Goal: Task Accomplishment & Management: Complete application form

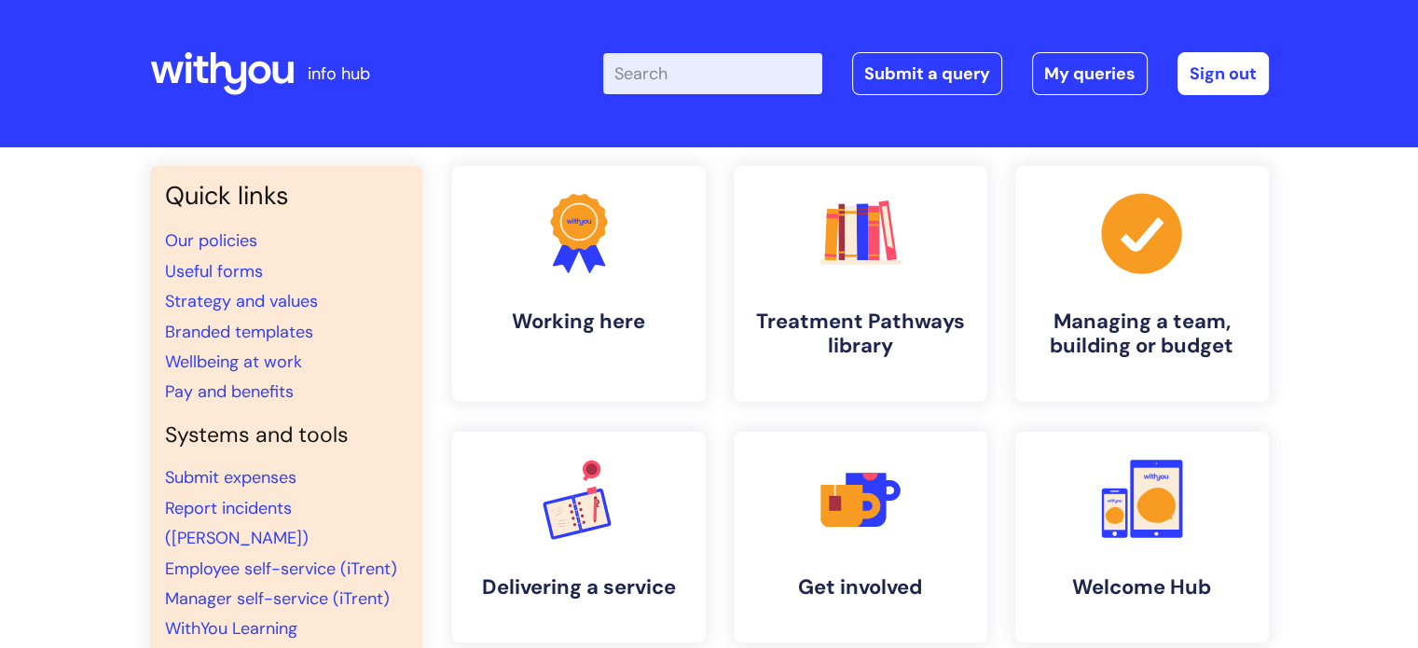
click at [787, 62] on input "Enter your search term here..." at bounding box center [712, 73] width 219 height 41
type input "new starter"
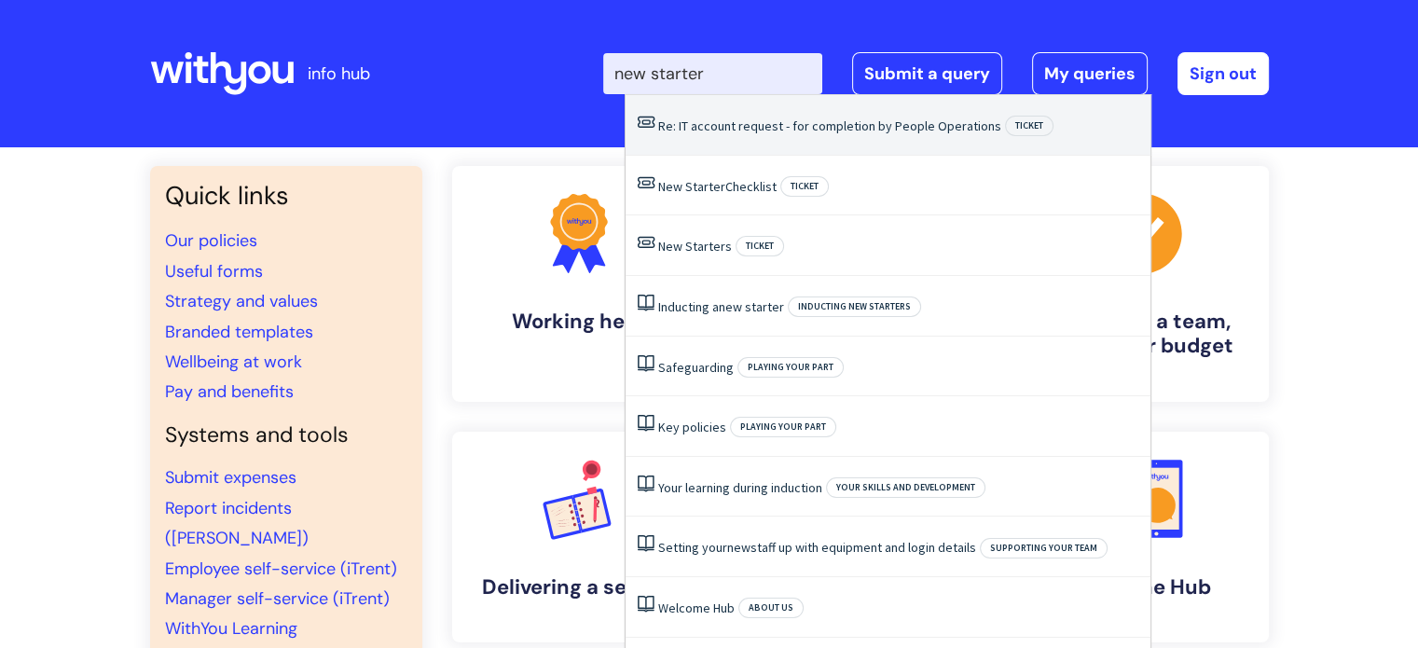
click at [787, 129] on link "Re: IT account request - for completion by People Operations" at bounding box center [829, 126] width 343 height 17
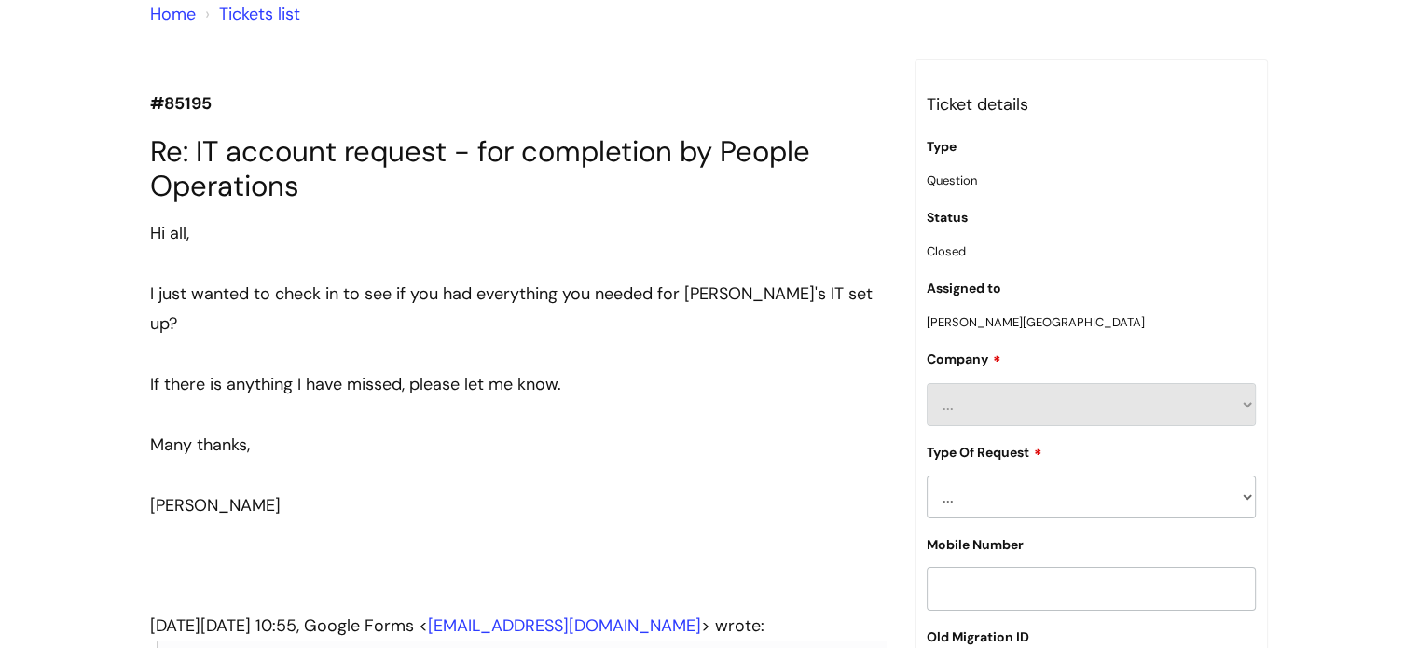
scroll to position [175, 0]
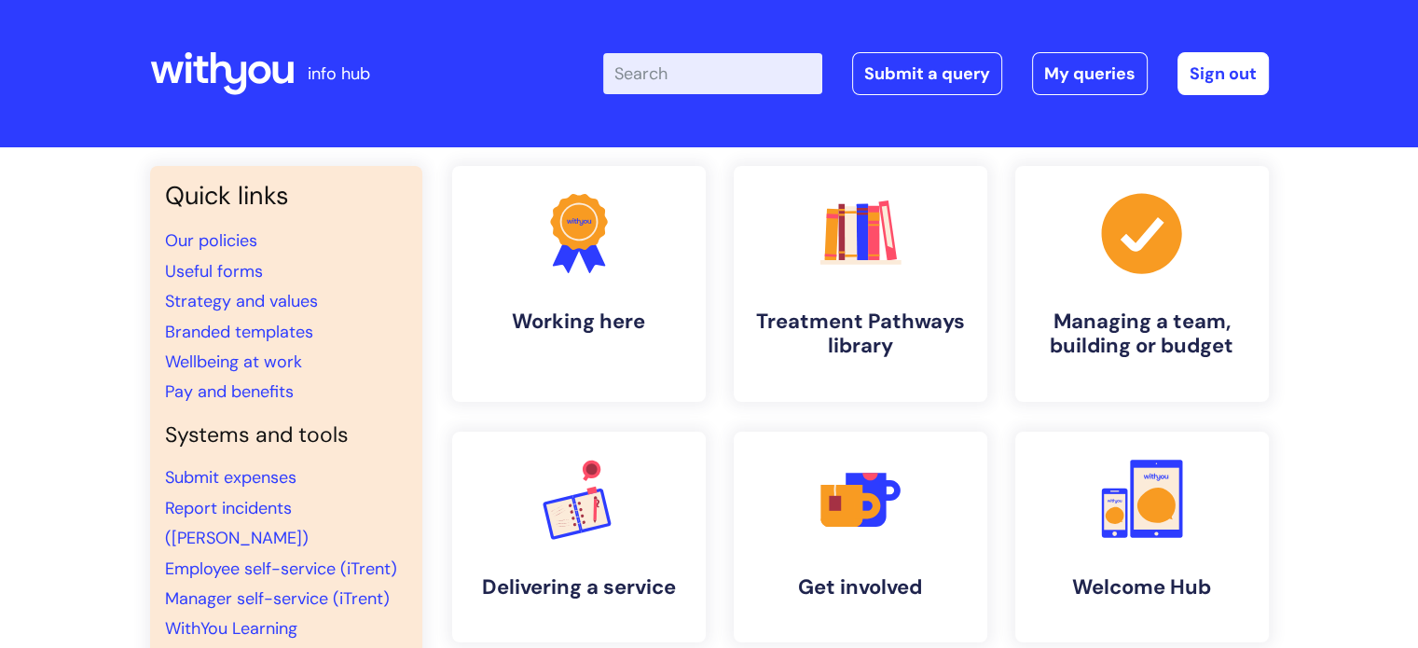
click at [685, 69] on input "Enter your search term here..." at bounding box center [712, 73] width 219 height 41
type input "it"
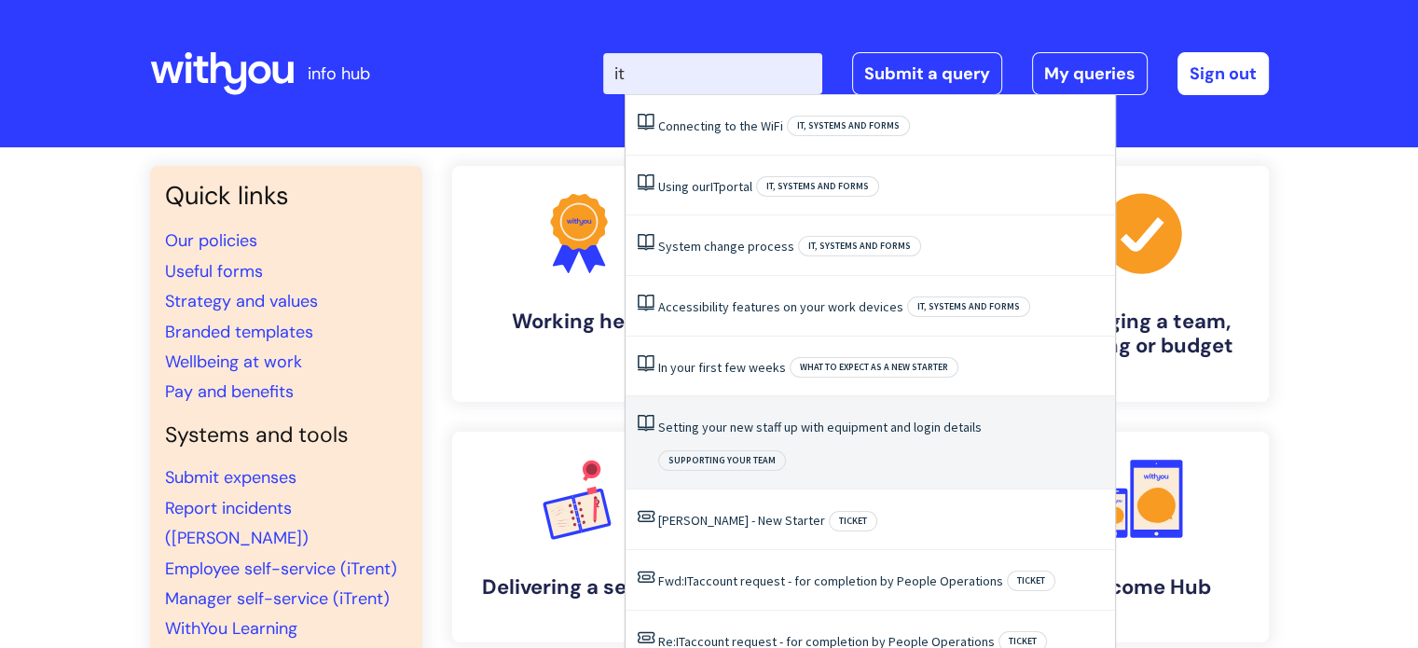
click at [784, 427] on link "Setting your new staff up with equipment and login details" at bounding box center [820, 427] width 324 height 17
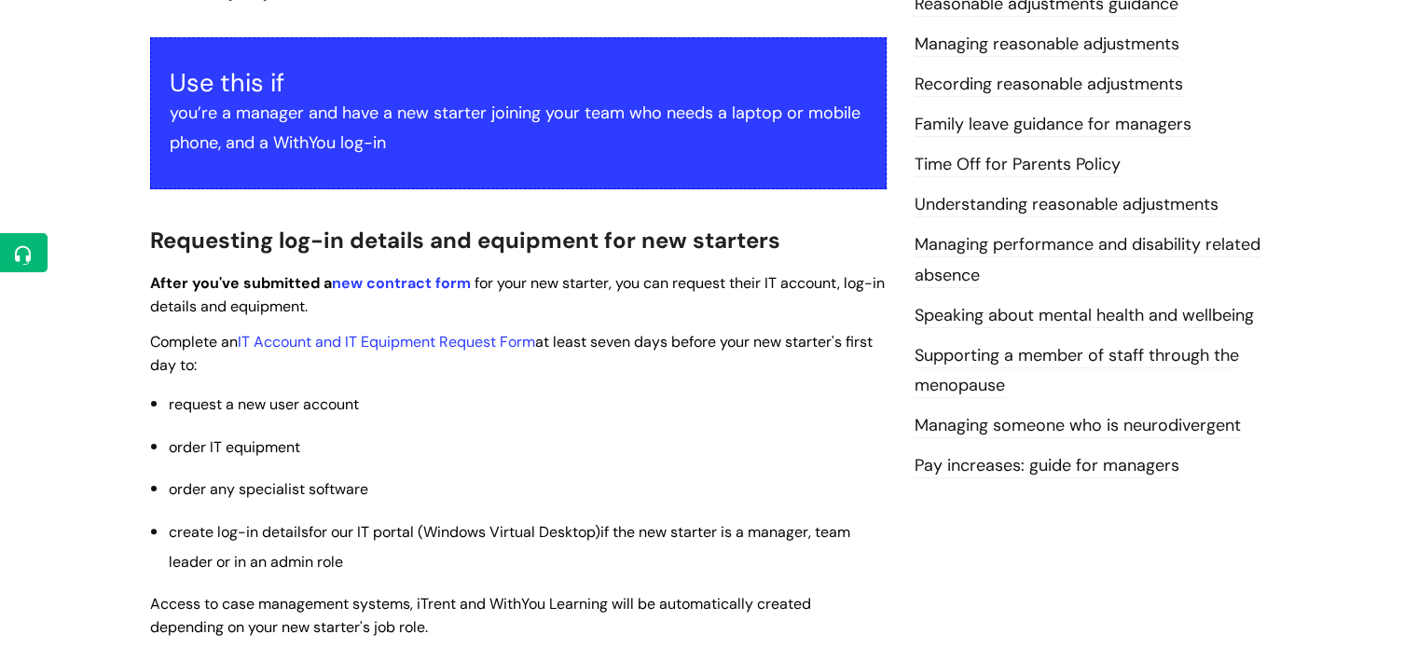
scroll to position [380, 0]
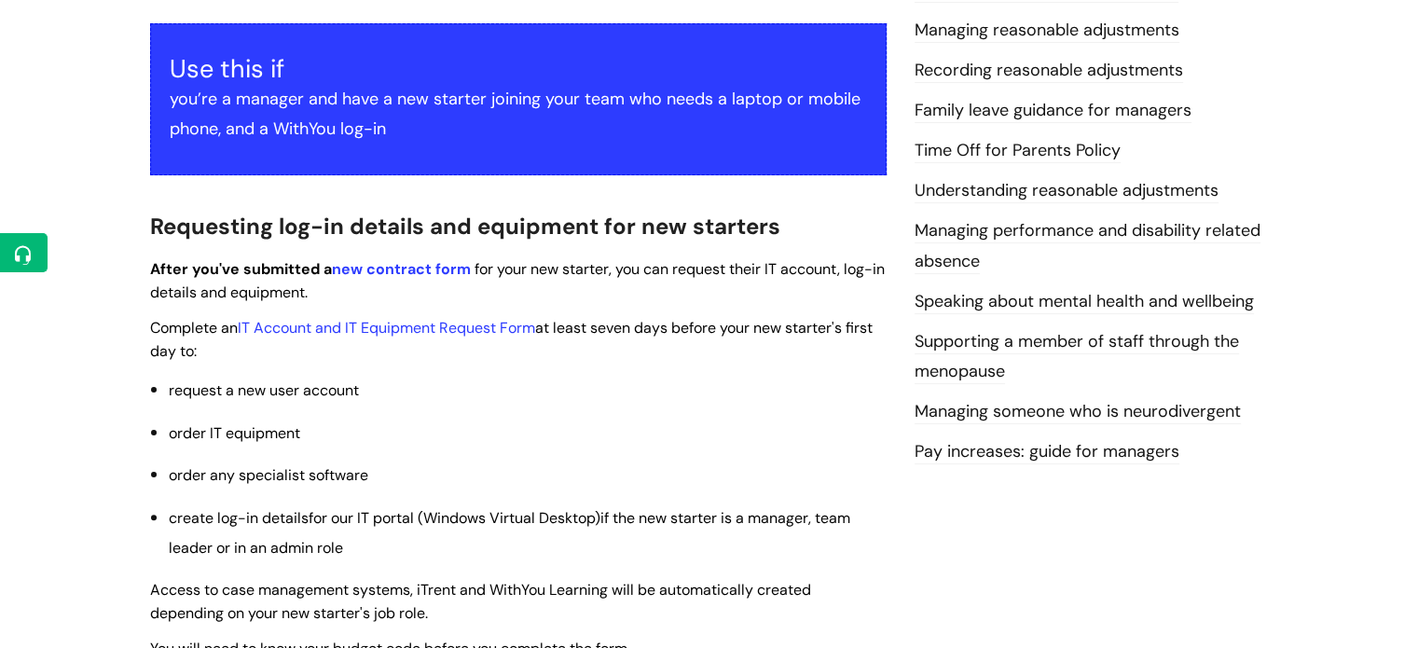
click at [563, 412] on ul "request a new user account order IT equipment order any specialist software cre…" at bounding box center [528, 469] width 718 height 188
click at [429, 329] on link "IT Account and IT Equipment Request Form" at bounding box center [387, 328] width 298 height 20
drag, startPoint x: 241, startPoint y: 325, endPoint x: 541, endPoint y: 328, distance: 300.3
click at [541, 328] on span "Complete an IT Account and IT Equipment Request Form at least seven days before…" at bounding box center [511, 339] width 723 height 43
copy link "IT Account and IT Equipment Request Form"
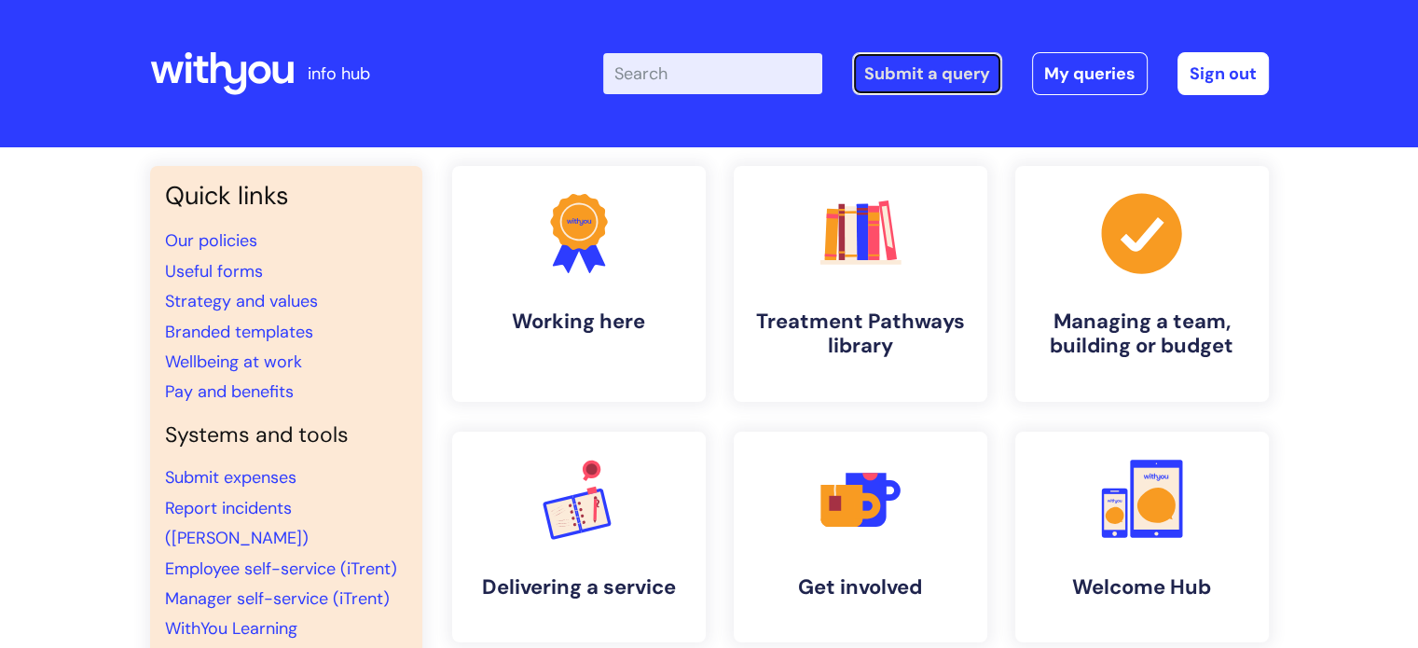
click at [916, 77] on link "Submit a query" at bounding box center [927, 73] width 150 height 43
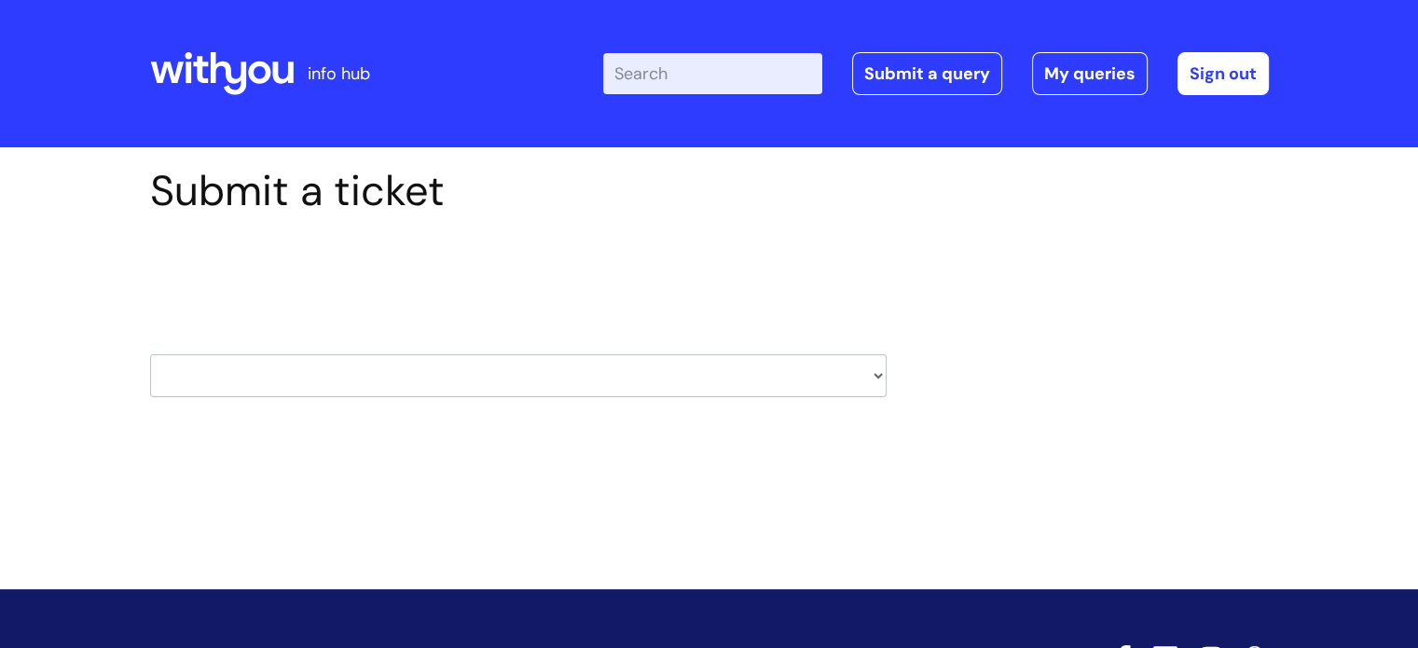
click at [727, 367] on select "HR / People IT and Support Clinical Drug Alerts Finance Accounts Data Support T…" at bounding box center [518, 375] width 737 height 43
select select "it_and_support"
click at [150, 354] on select "HR / People IT and Support Clinical Drug Alerts Finance Accounts Data Support T…" at bounding box center [518, 375] width 737 height 43
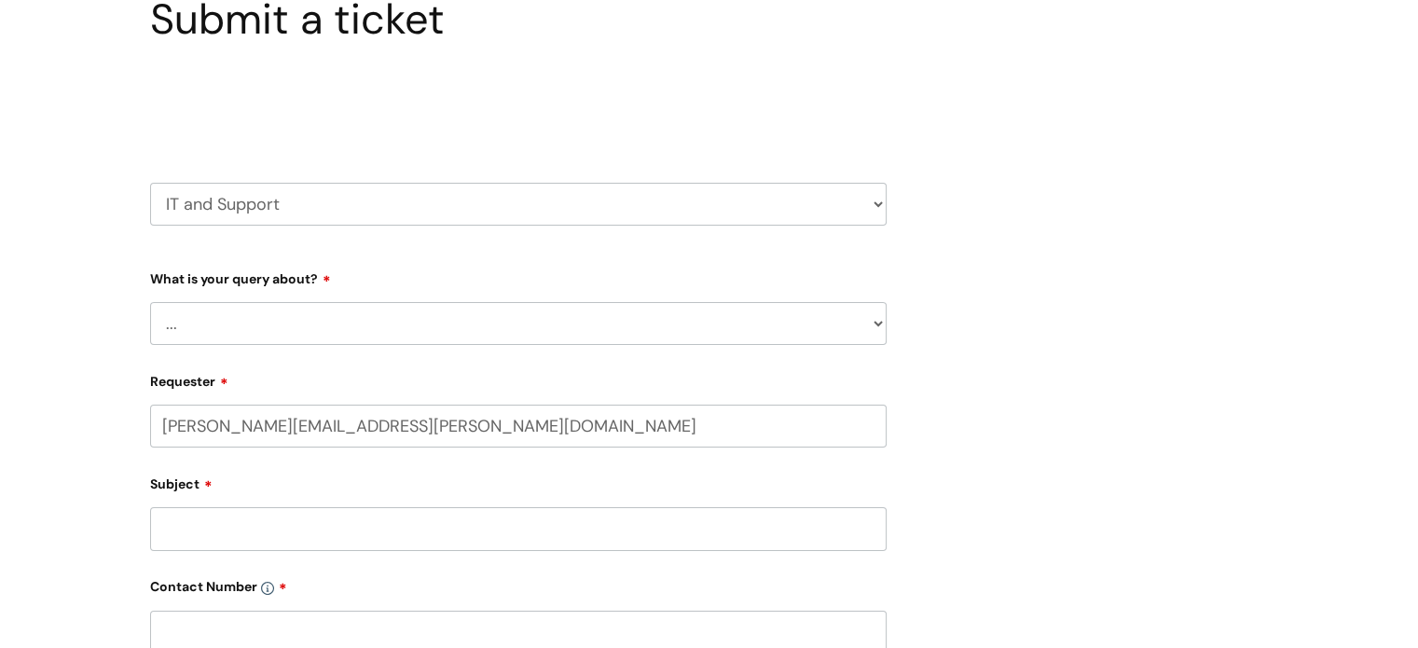
scroll to position [177, 0]
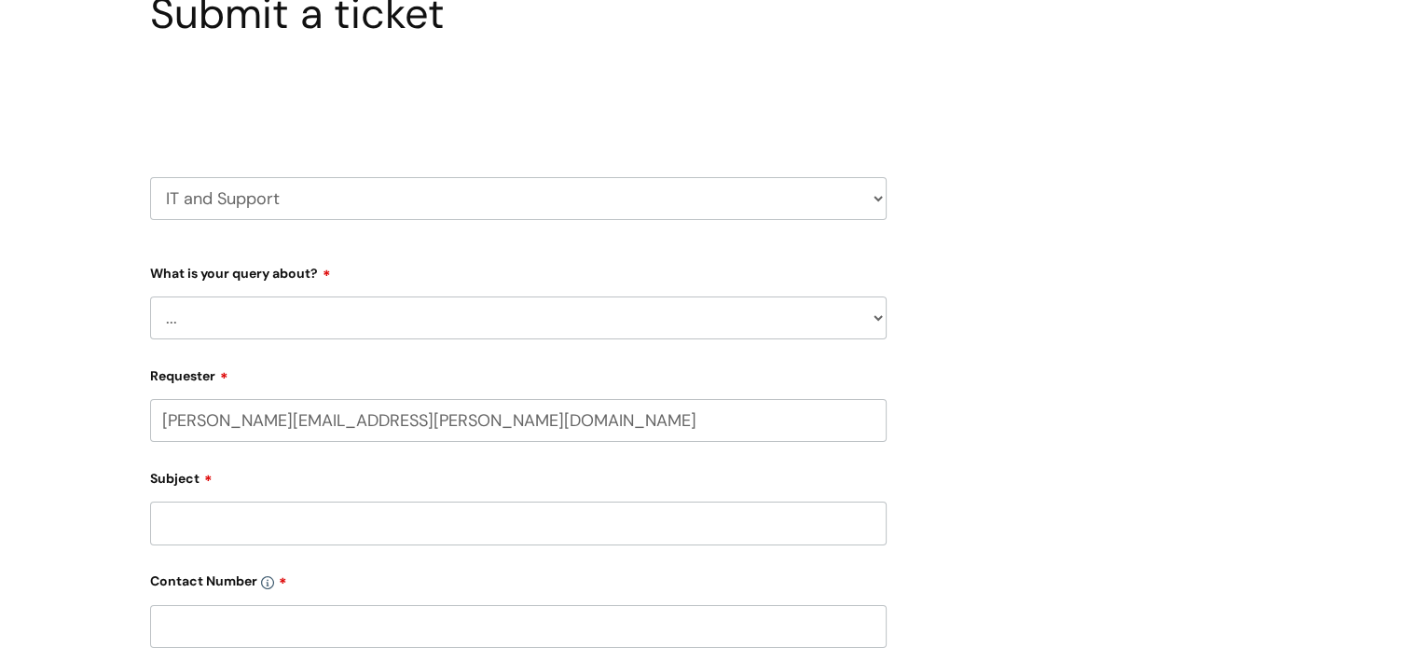
click at [511, 323] on select "... Mobile Phone Reset & MFA Accounts, Starters and Leavers IT Hardware issue I…" at bounding box center [518, 318] width 737 height 43
click at [150, 297] on select "... Mobile Phone Reset & MFA Accounts, Starters and Leavers IT Hardware issue I…" at bounding box center [518, 318] width 737 height 43
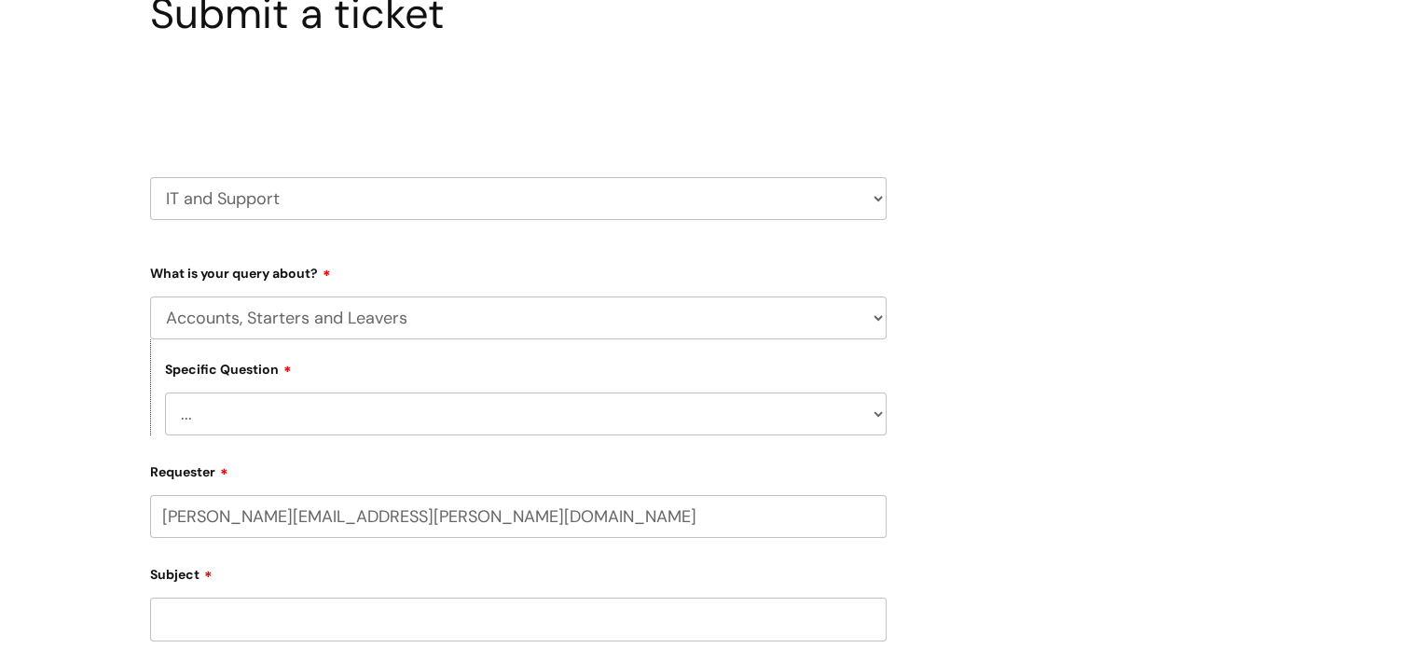
click at [502, 421] on select "... I have a new starter I have a leaver I need to make a change to an account …" at bounding box center [526, 414] width 722 height 43
click at [572, 332] on select "... Mobile Phone Reset & MFA Accounts, Starters and Leavers IT Hardware issue I…" at bounding box center [518, 318] width 737 height 43
select select "IT Hardware issue"
click at [150, 297] on select "... Mobile Phone Reset & MFA Accounts, Starters and Leavers IT Hardware issue I…" at bounding box center [518, 318] width 737 height 43
click at [459, 405] on select "... I need a new or replacement ... I’m waiting for new or replacement hardware…" at bounding box center [526, 414] width 722 height 43
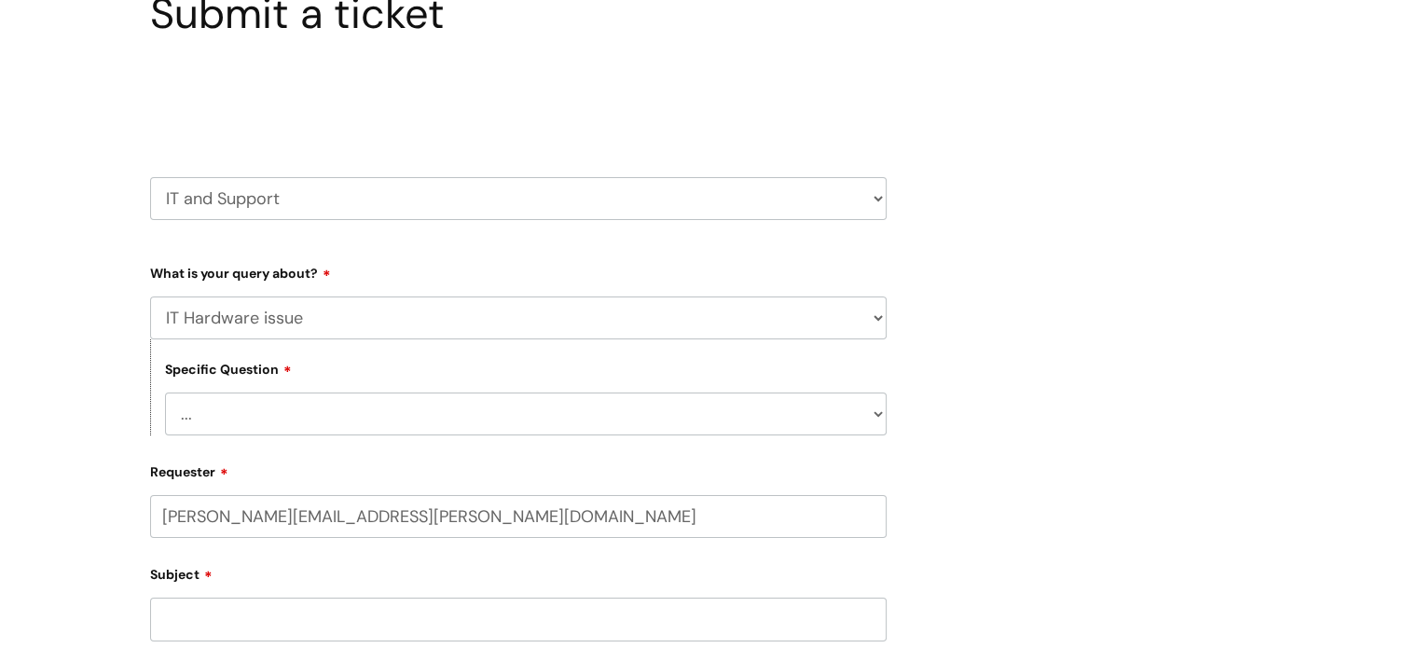
select select "I’m waiting for new or replacement hardware"
click at [165, 393] on select "... I need a new or replacement ... I’m waiting for new or replacement hardware…" at bounding box center [526, 414] width 722 height 43
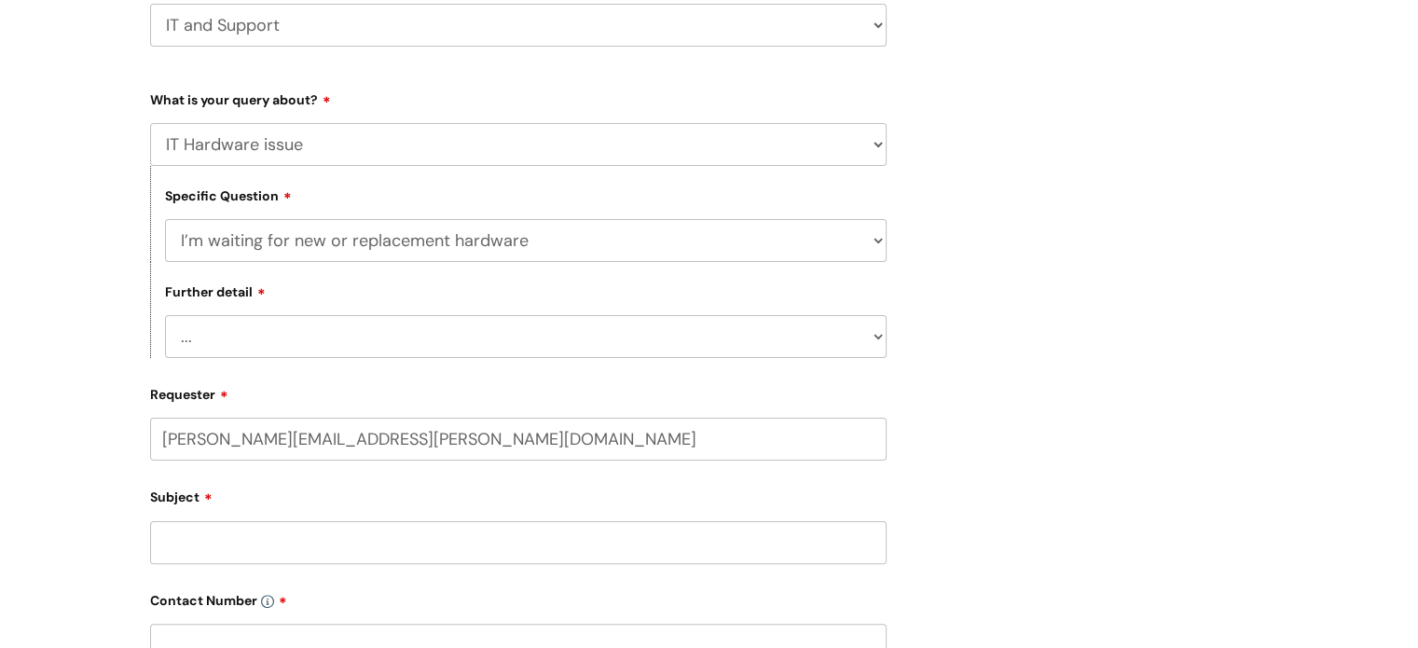
scroll to position [354, 0]
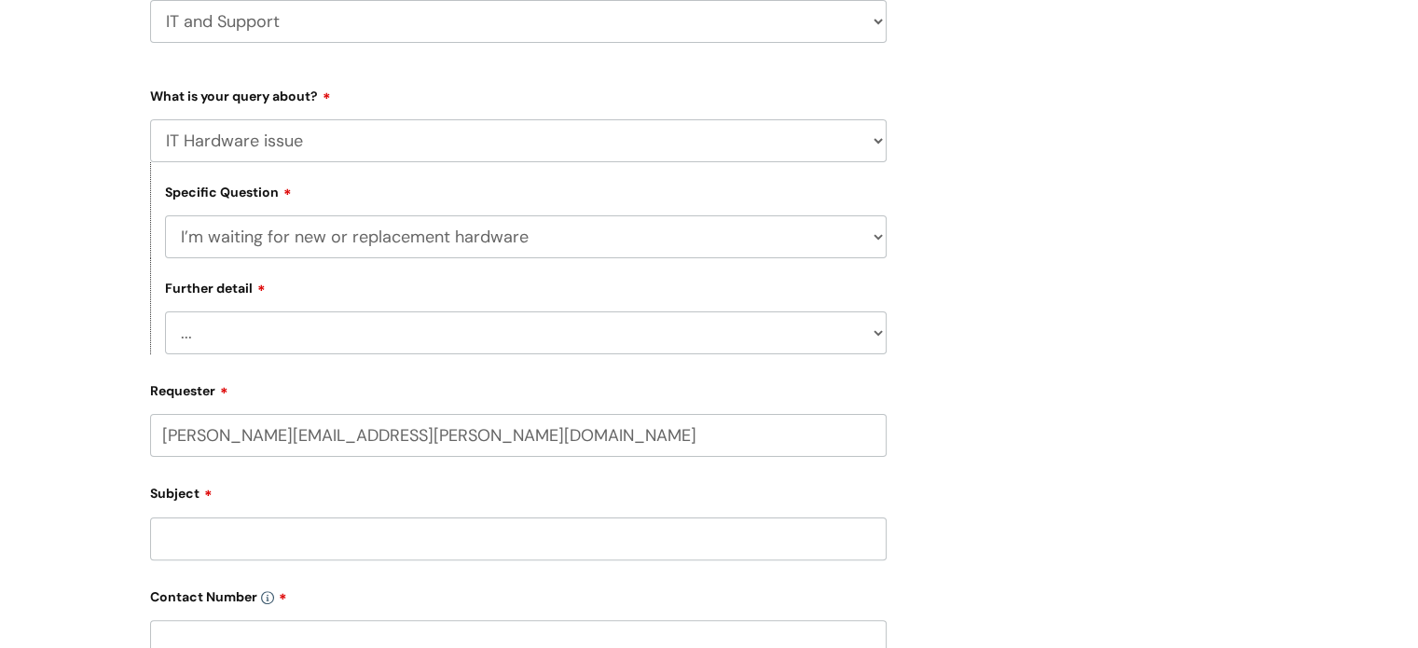
click at [384, 330] on select "... I’ve got a new starter - where is their equipment? Incorrect equipment has …" at bounding box center [526, 332] width 722 height 43
select select "I’ve got a new starter - where is their equipment?"
click at [165, 312] on select "... I’ve got a new starter - where is their equipment? Incorrect equipment has …" at bounding box center [526, 332] width 722 height 43
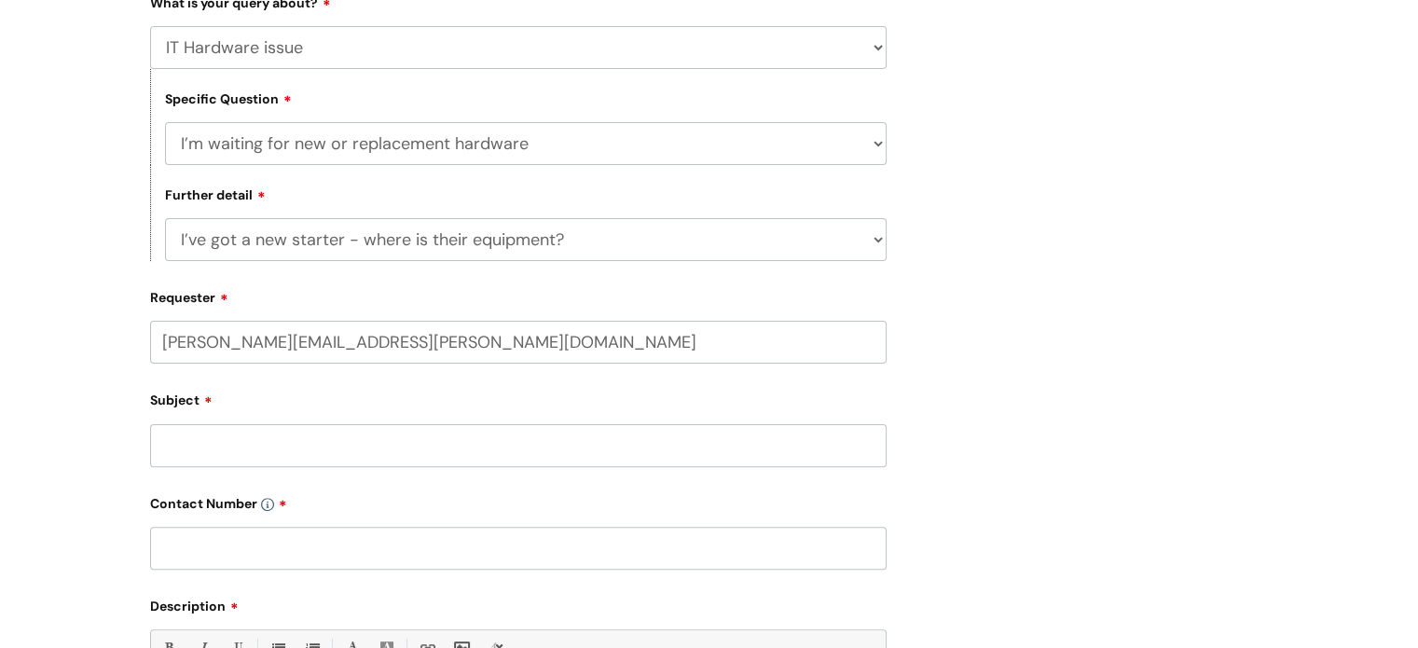
scroll to position [459, 0]
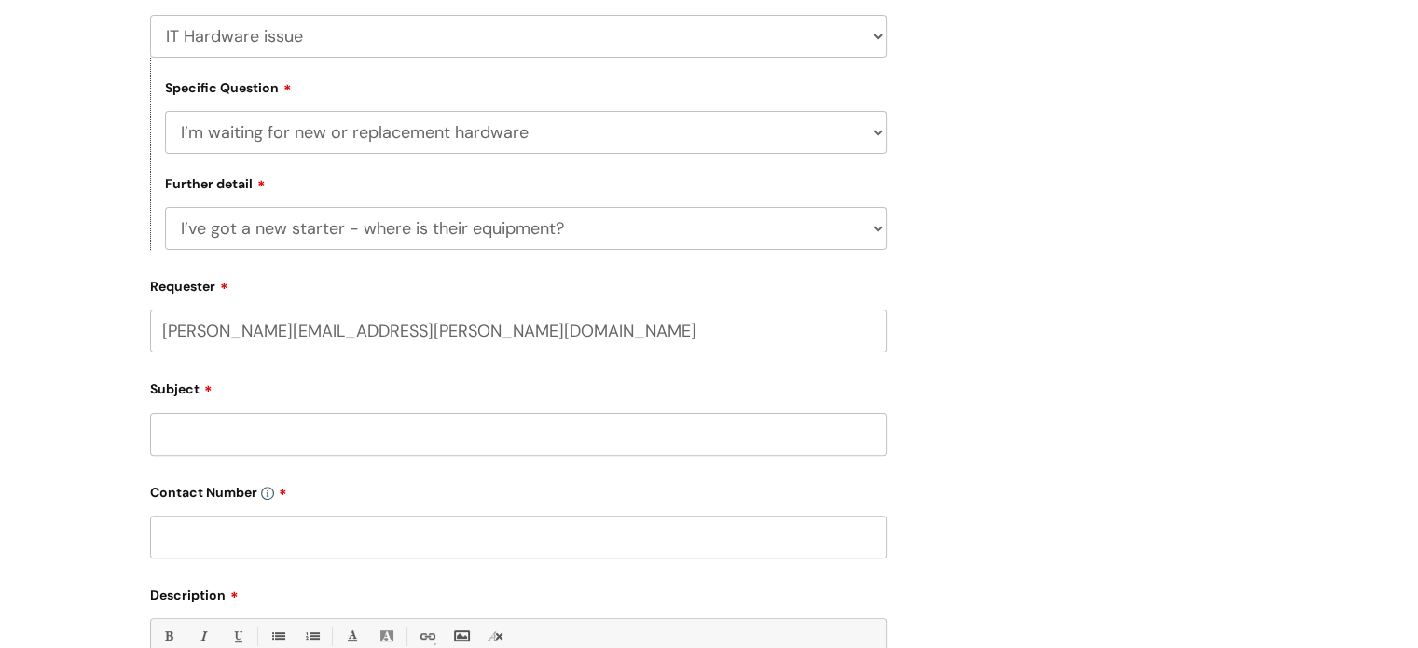
drag, startPoint x: 267, startPoint y: 331, endPoint x: 129, endPoint y: 331, distance: 138.0
click at [129, 331] on div "Submit a ticket Select issue type HR / People IT and Support Clinical Drug Aler…" at bounding box center [709, 369] width 1418 height 1361
type input "[PERSON_NAME][EMAIL_ADDRESS][PERSON_NAME][DOMAIN_NAME]"
click at [272, 434] on input "Subject" at bounding box center [518, 435] width 737 height 43
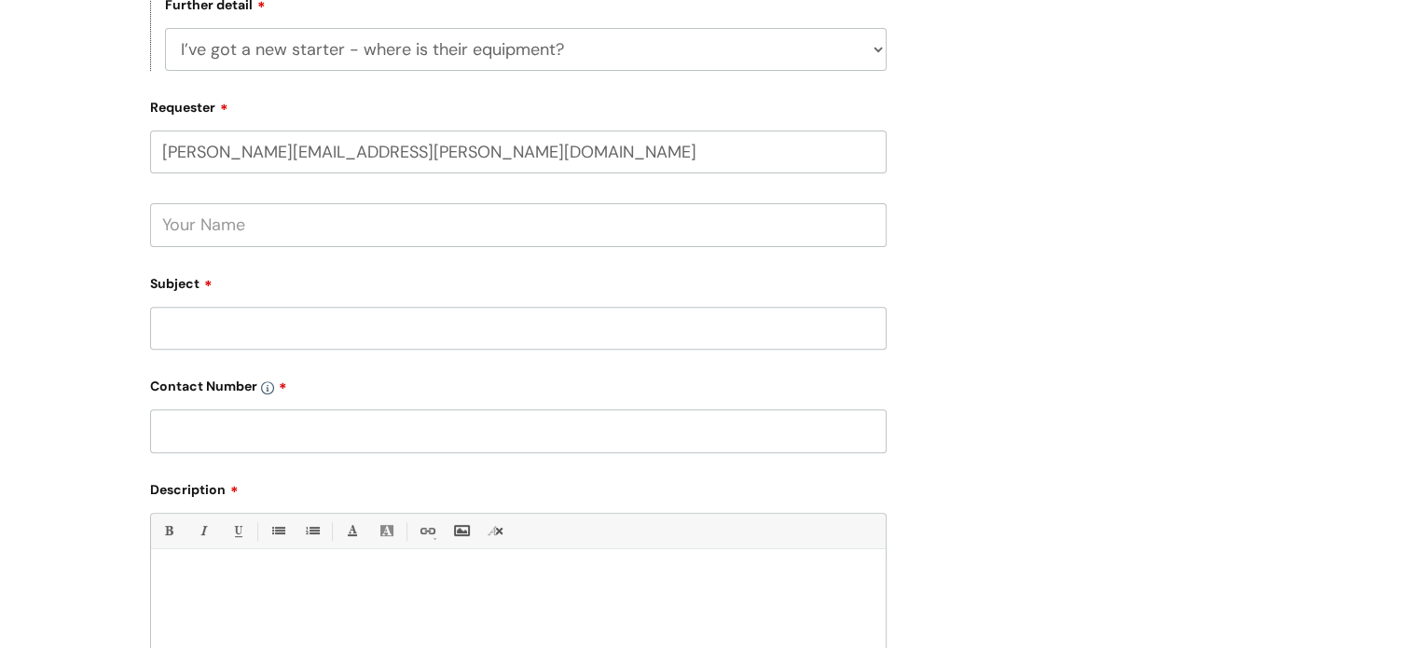
scroll to position [656, 0]
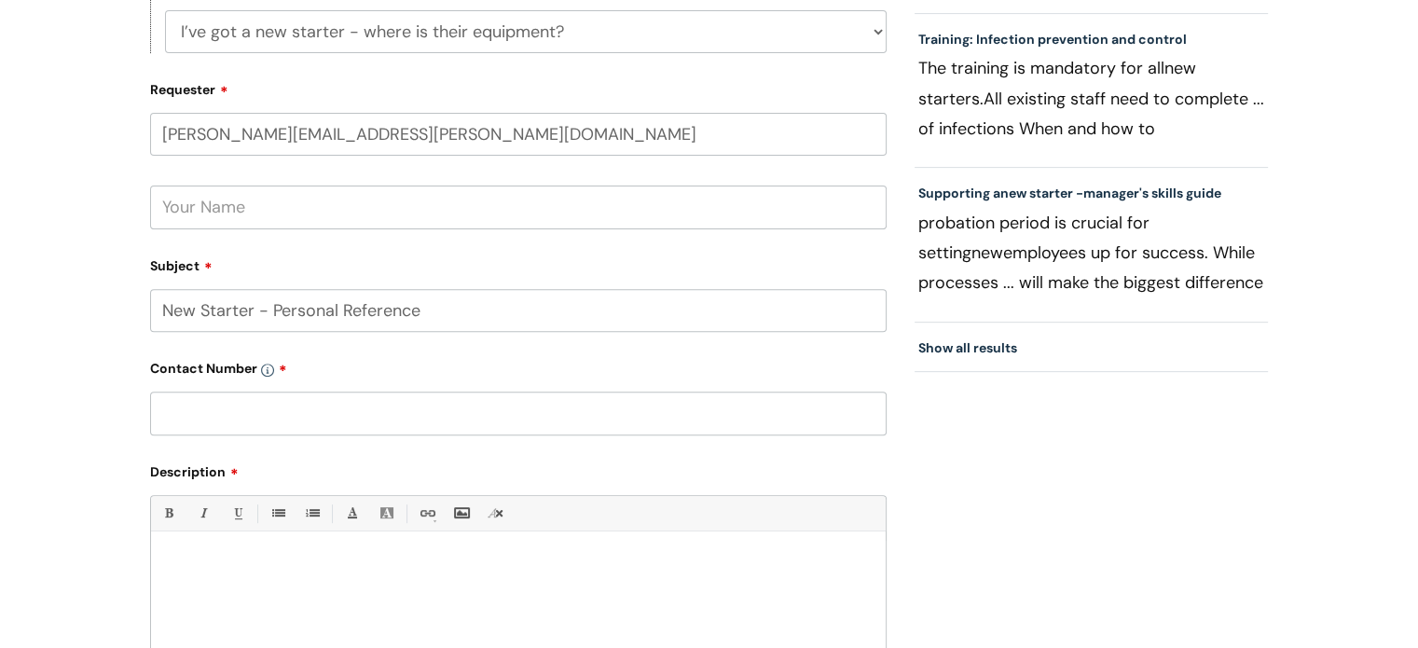
paste input "23611"
type input "New Starter - Personal Reference 23611"
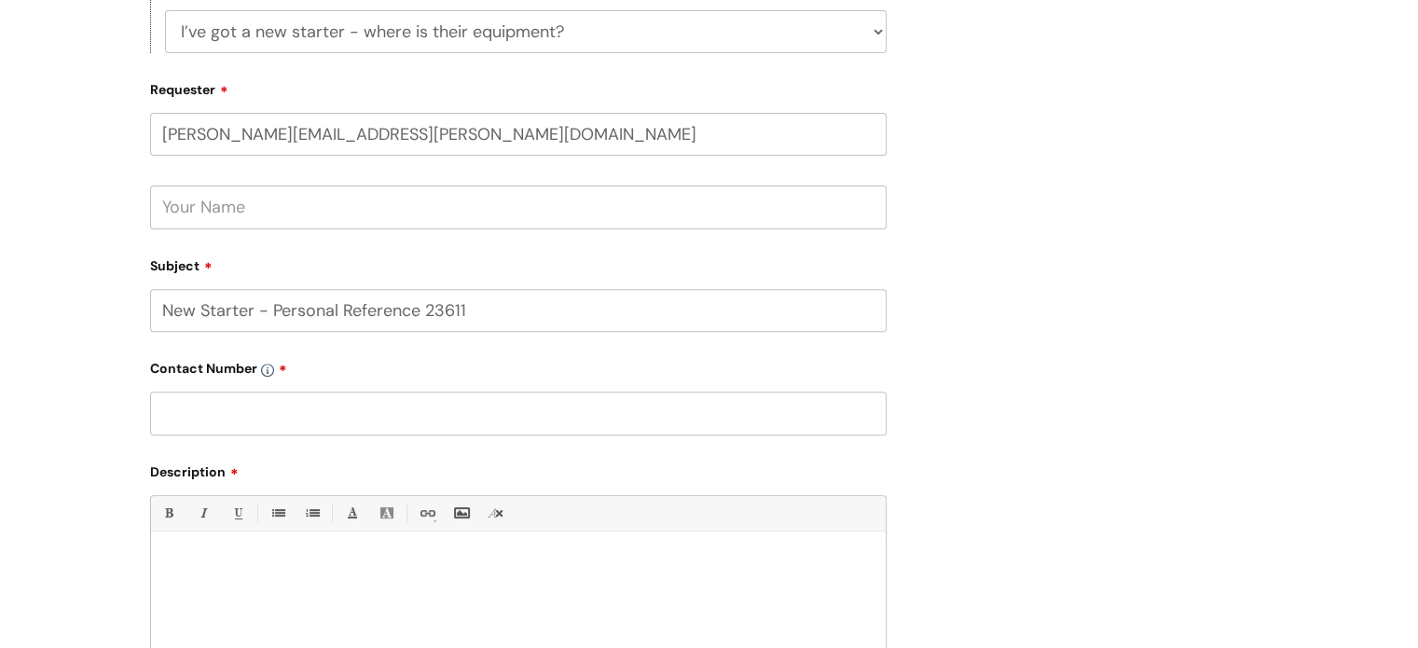
click at [407, 421] on input "text" at bounding box center [518, 413] width 737 height 43
paste input "07989 442665(Work)"
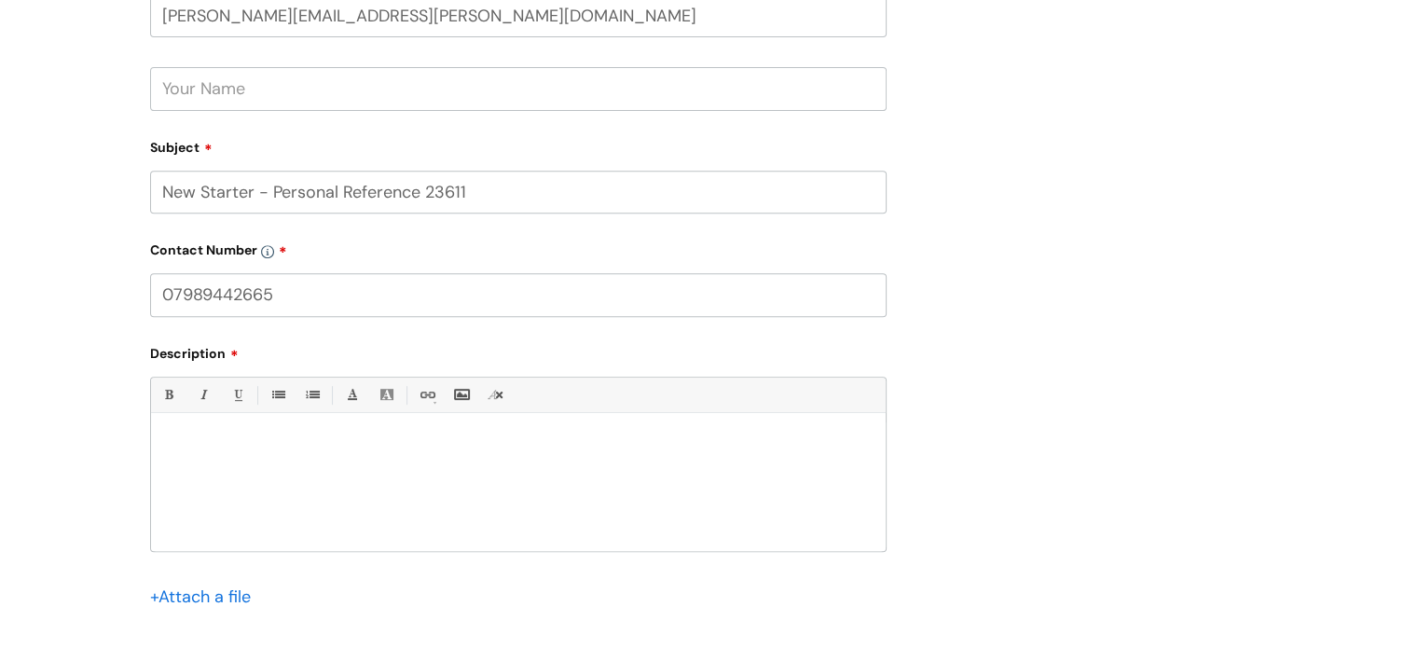
scroll to position [783, 0]
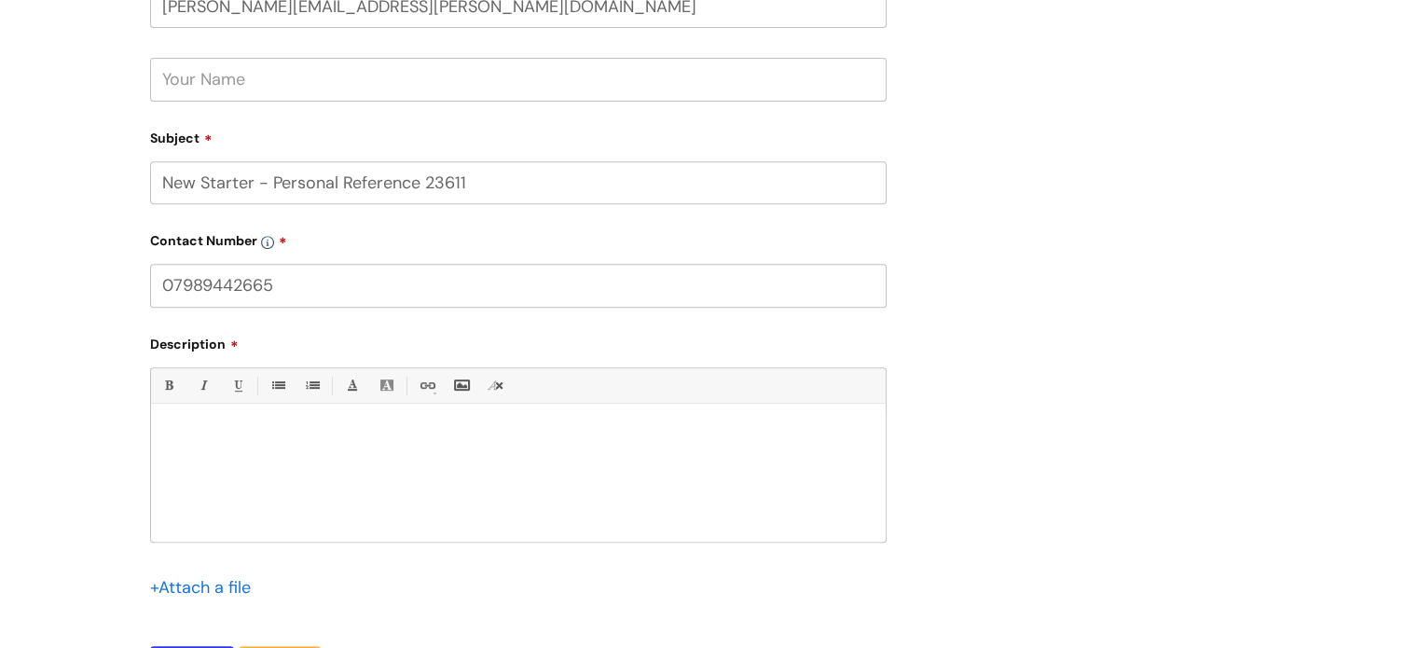
type input "07989442665"
click at [377, 447] on div at bounding box center [518, 477] width 735 height 129
paste div
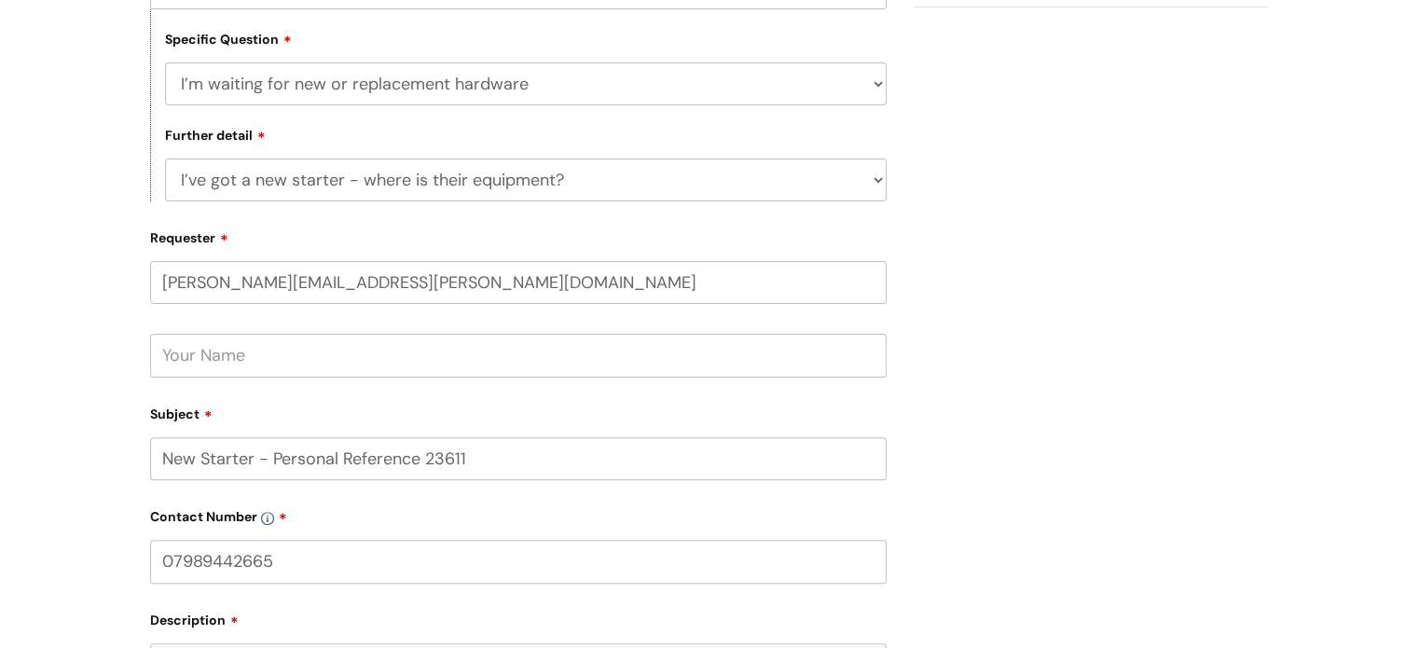
scroll to position [511, 0]
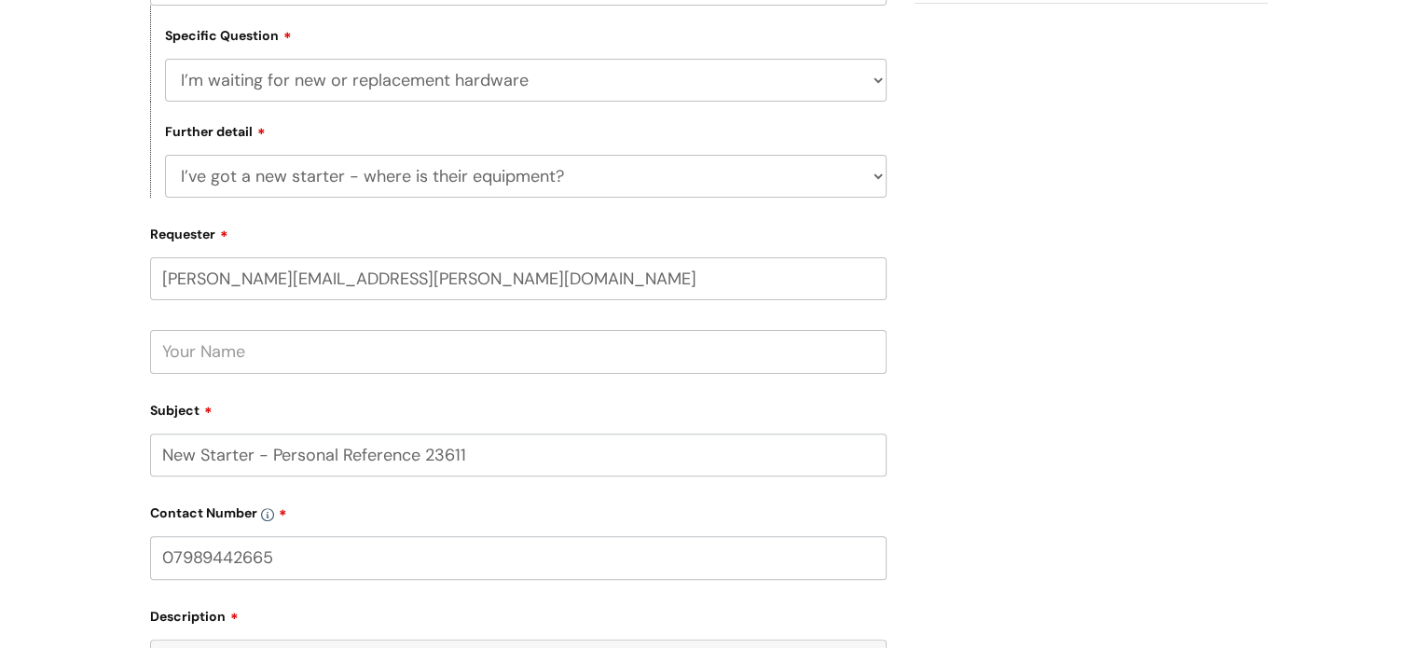
click at [767, 265] on input "[PERSON_NAME][EMAIL_ADDRESS][PERSON_NAME][DOMAIN_NAME]" at bounding box center [518, 278] width 737 height 43
click at [802, 361] on input "text" at bounding box center [518, 351] width 737 height 43
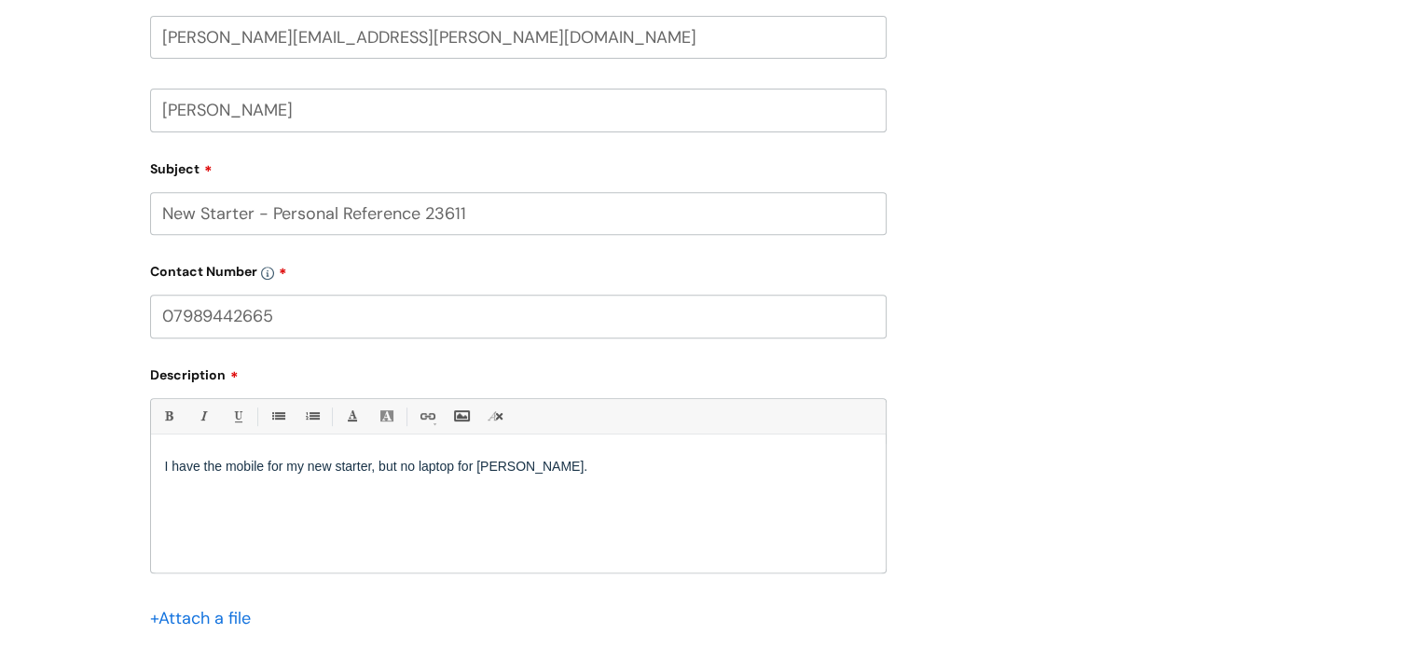
scroll to position [1139, 0]
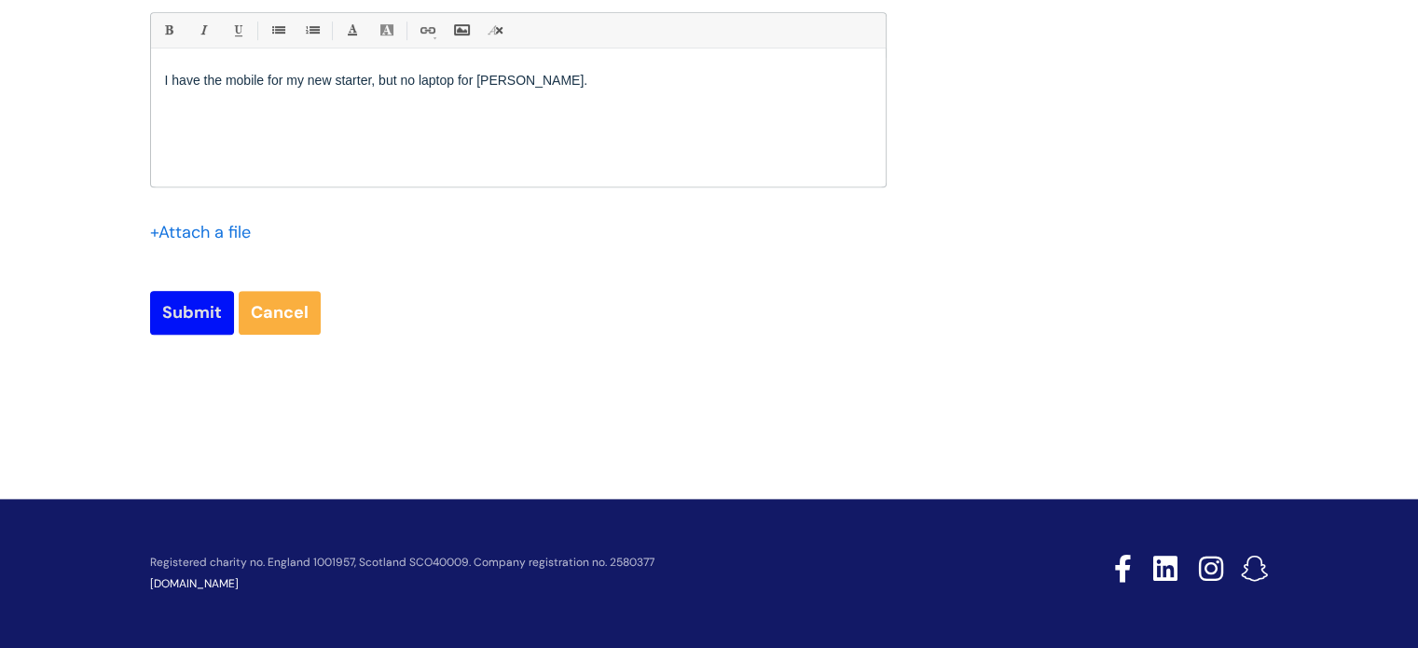
type input "[PERSON_NAME]"
click at [187, 317] on input "Submit" at bounding box center [192, 312] width 84 height 43
type input "Please Wait..."
